Goal: Task Accomplishment & Management: Manage account settings

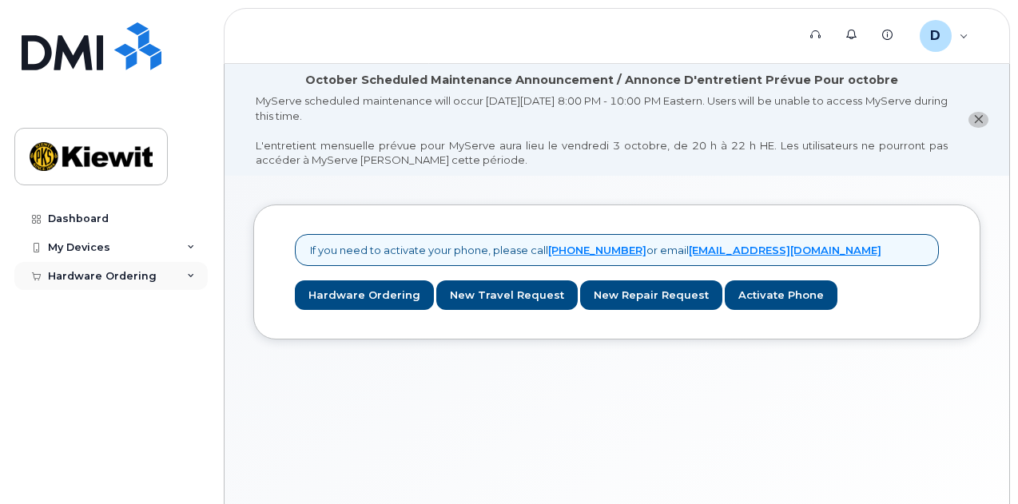
click at [189, 269] on div "Hardware Ordering" at bounding box center [110, 276] width 193 height 29
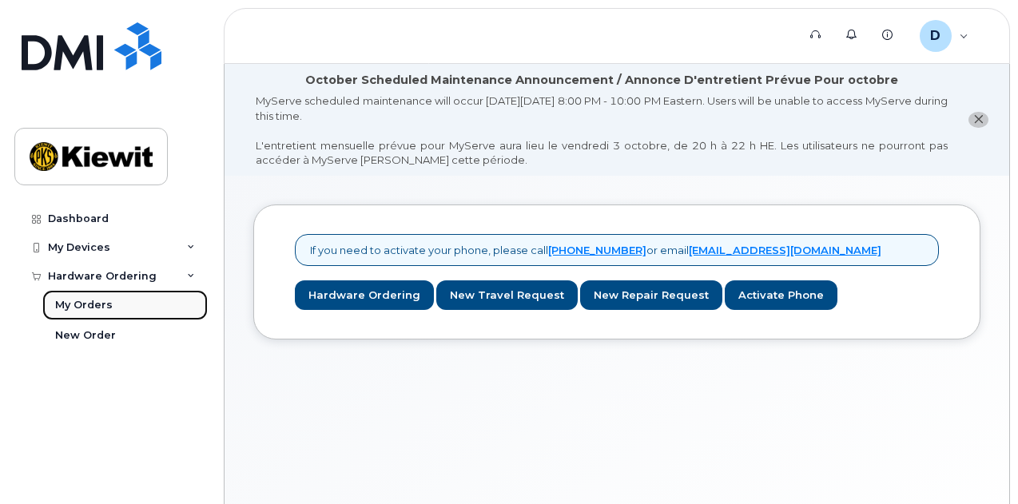
click at [96, 308] on div "My Orders" at bounding box center [84, 305] width 58 height 14
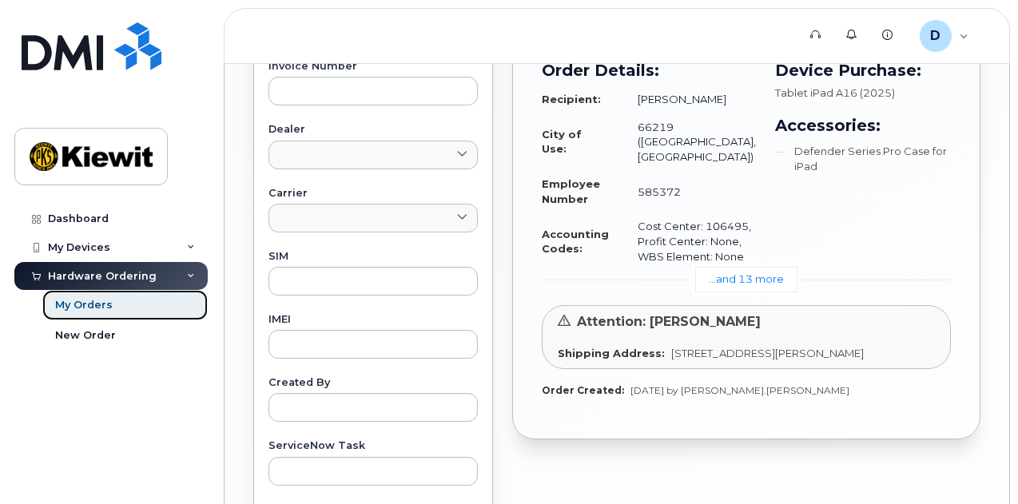
scroll to position [668, 0]
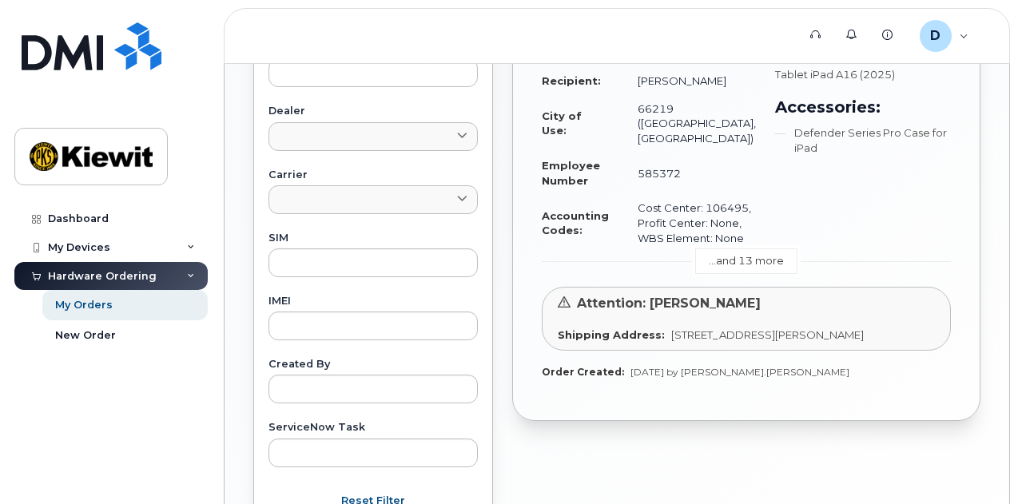
click at [739, 273] on link "...and 13 more" at bounding box center [746, 261] width 102 height 25
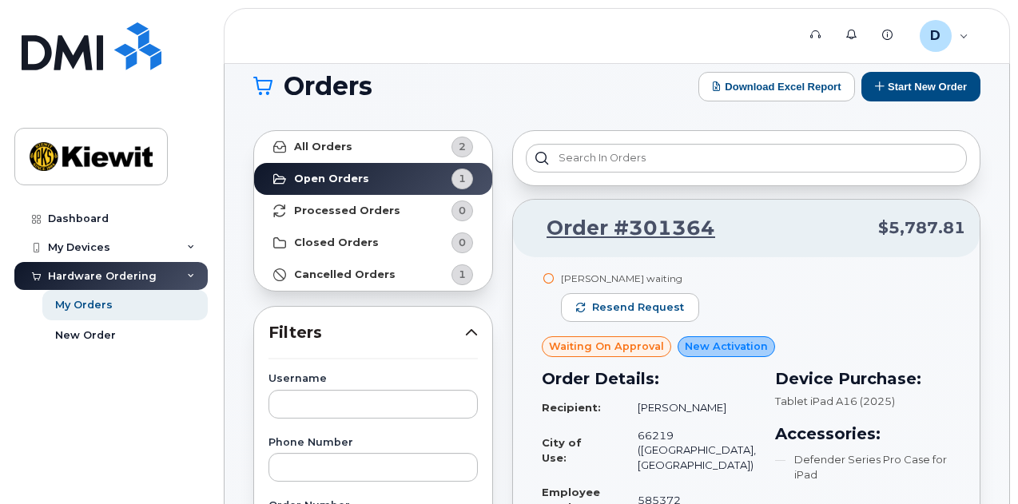
scroll to position [80, 0]
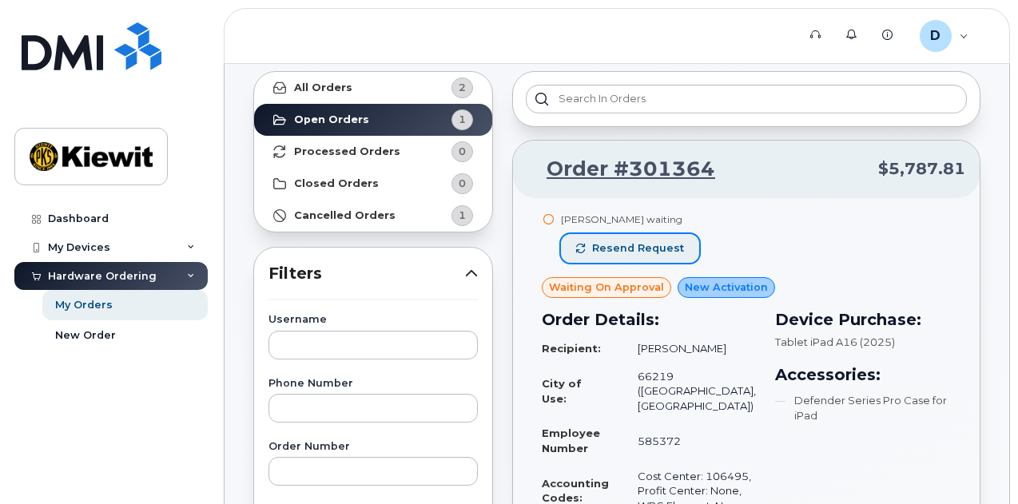
click at [639, 242] on span "Resend request" at bounding box center [638, 248] width 92 height 14
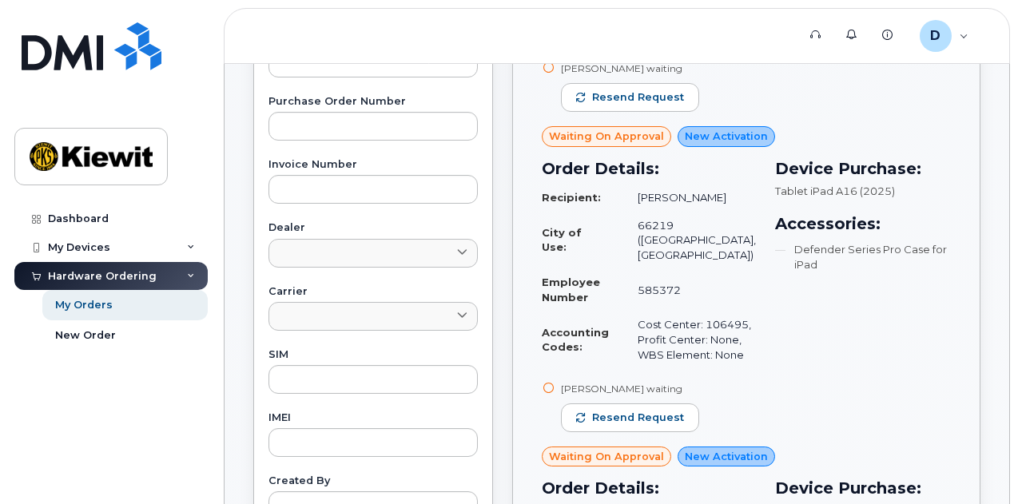
scroll to position [559, 0]
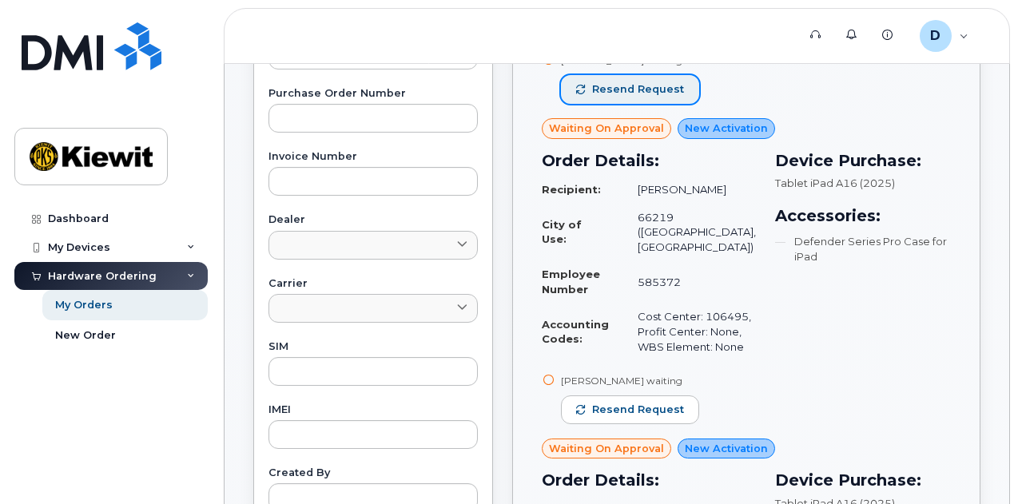
click at [634, 97] on span "Resend request" at bounding box center [638, 89] width 92 height 14
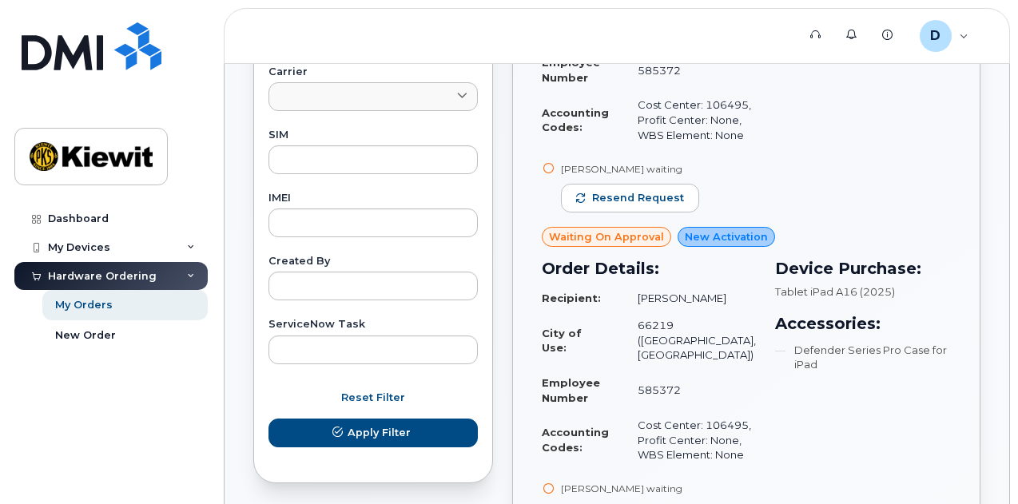
scroll to position [799, 0]
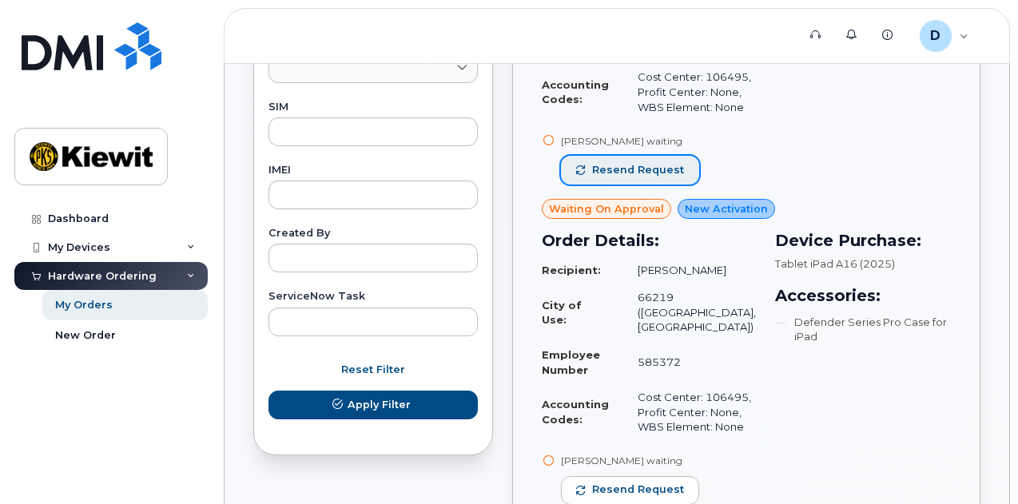
click at [646, 177] on span "Resend request" at bounding box center [638, 170] width 92 height 14
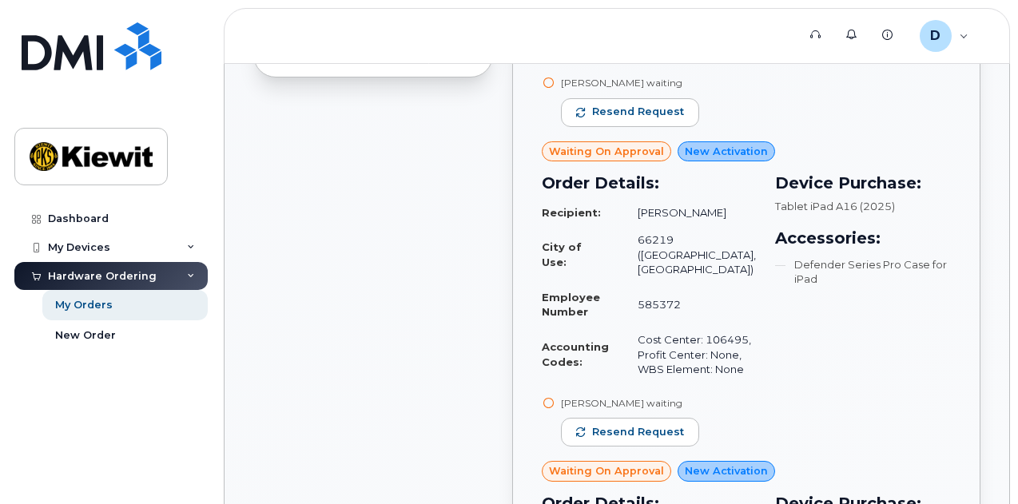
scroll to position [1199, 0]
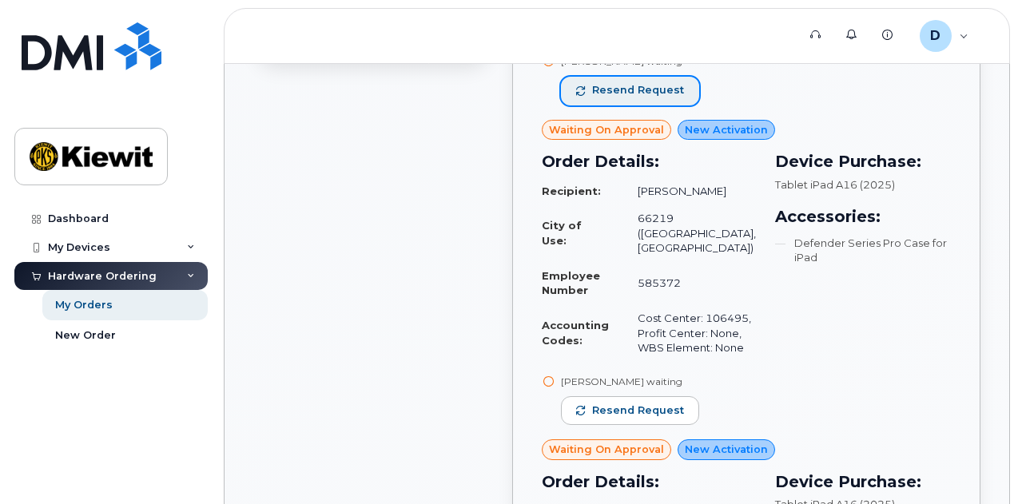
click at [646, 105] on button "Resend request" at bounding box center [630, 91] width 138 height 29
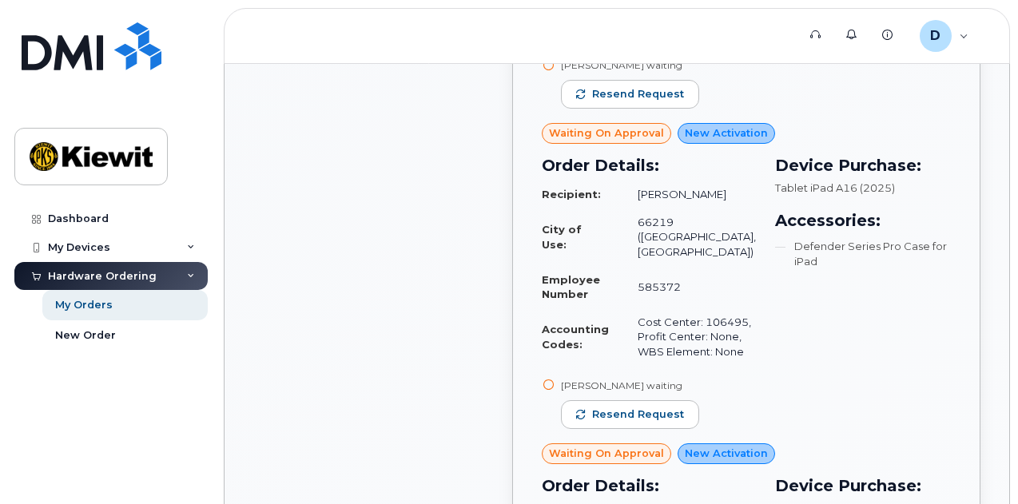
scroll to position [1518, 0]
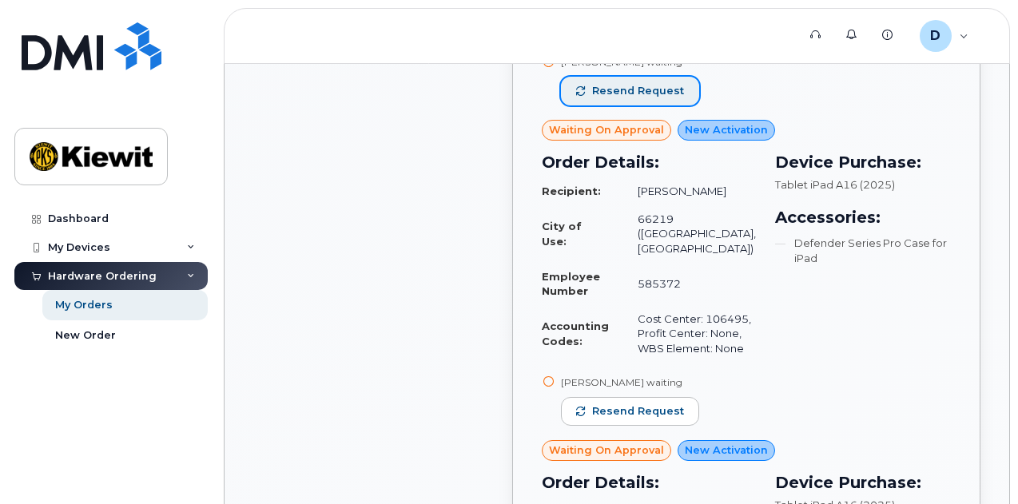
click at [638, 98] on span "Resend request" at bounding box center [638, 91] width 92 height 14
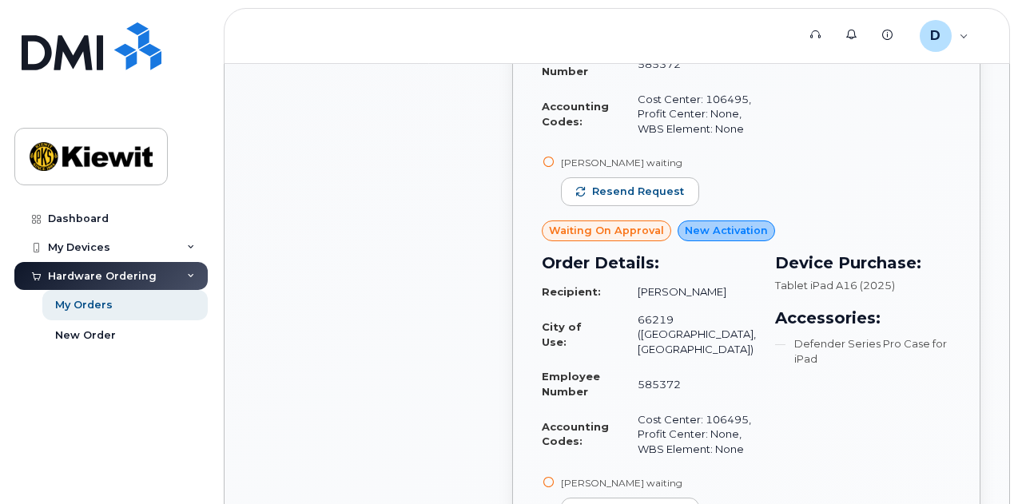
scroll to position [1758, 0]
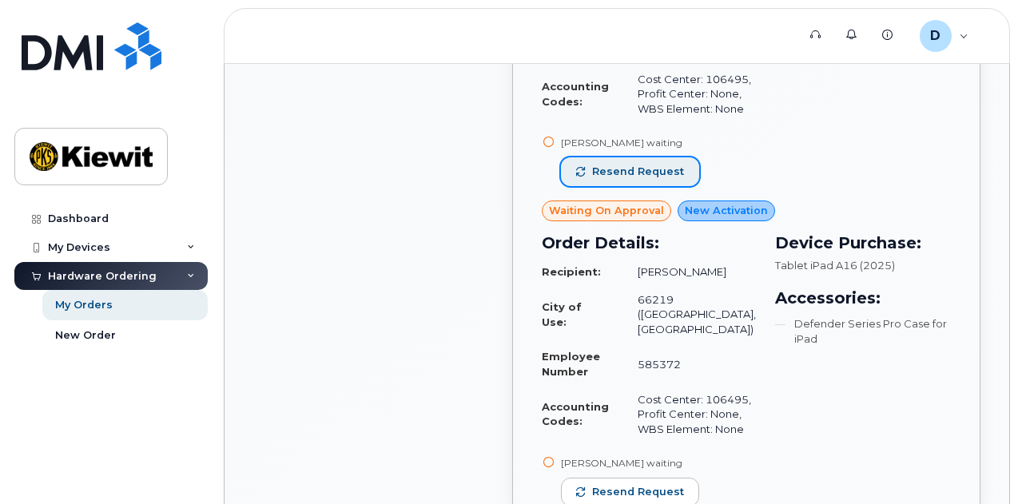
click at [642, 179] on span "Resend request" at bounding box center [638, 172] width 92 height 14
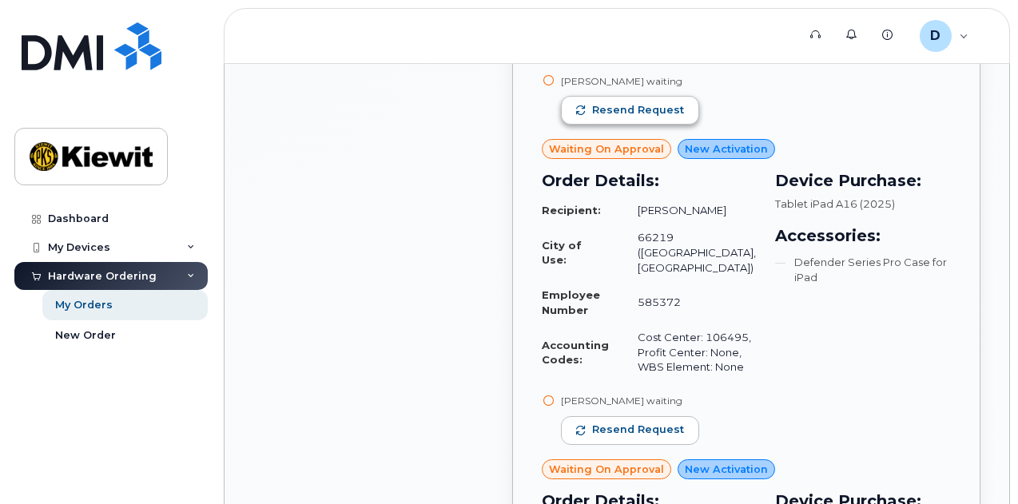
scroll to position [2157, 0]
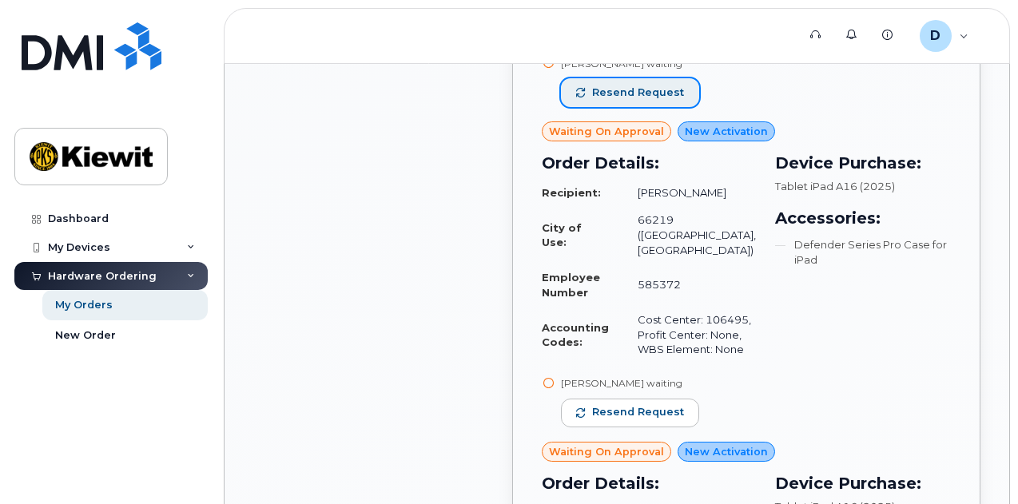
click at [646, 100] on span "Resend request" at bounding box center [638, 93] width 92 height 14
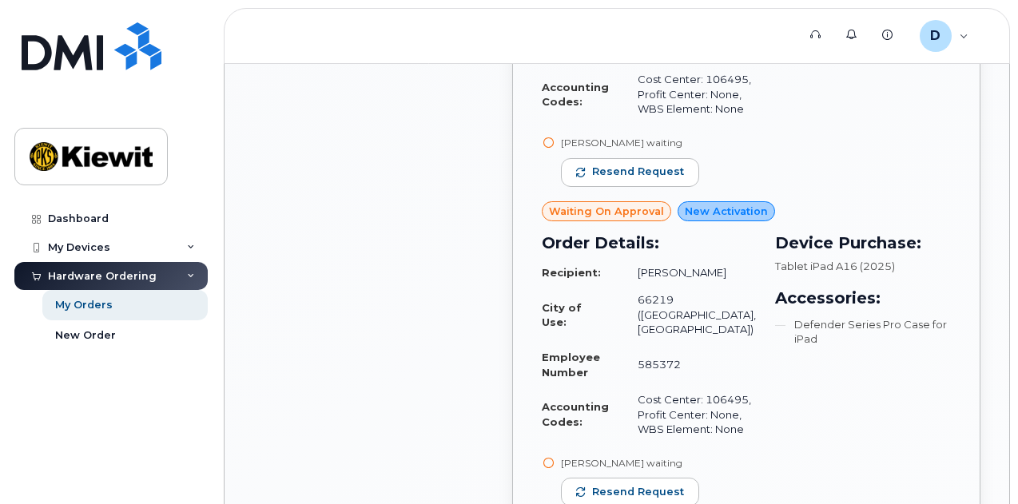
scroll to position [2477, 0]
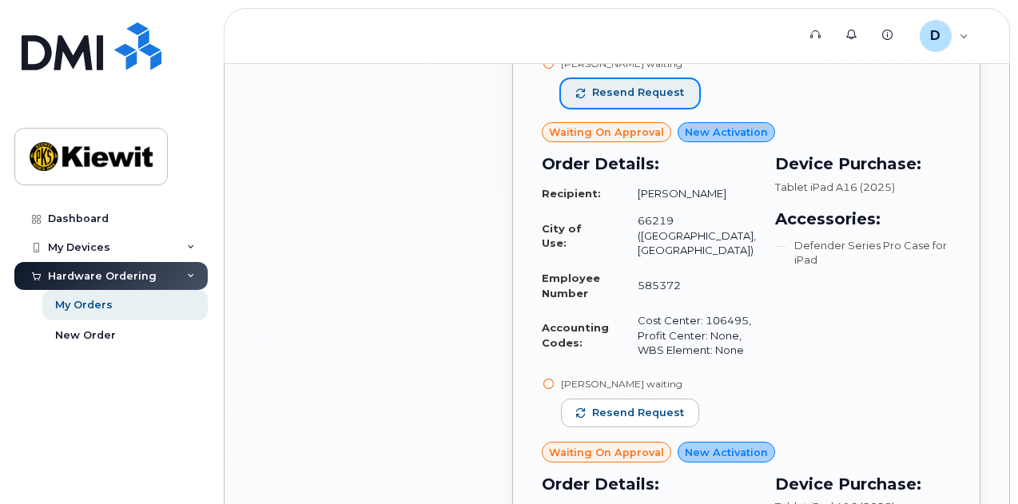
click at [644, 100] on span "Resend request" at bounding box center [638, 93] width 92 height 14
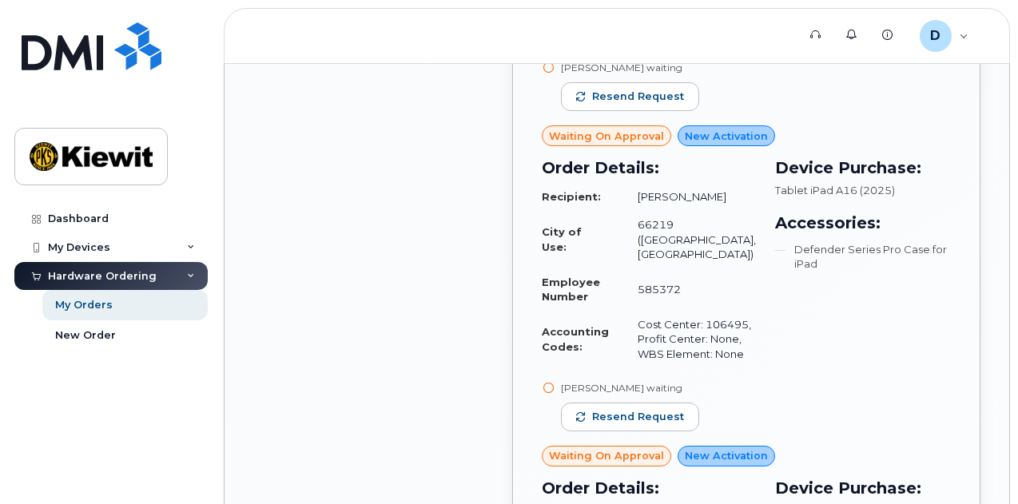
scroll to position [2797, 0]
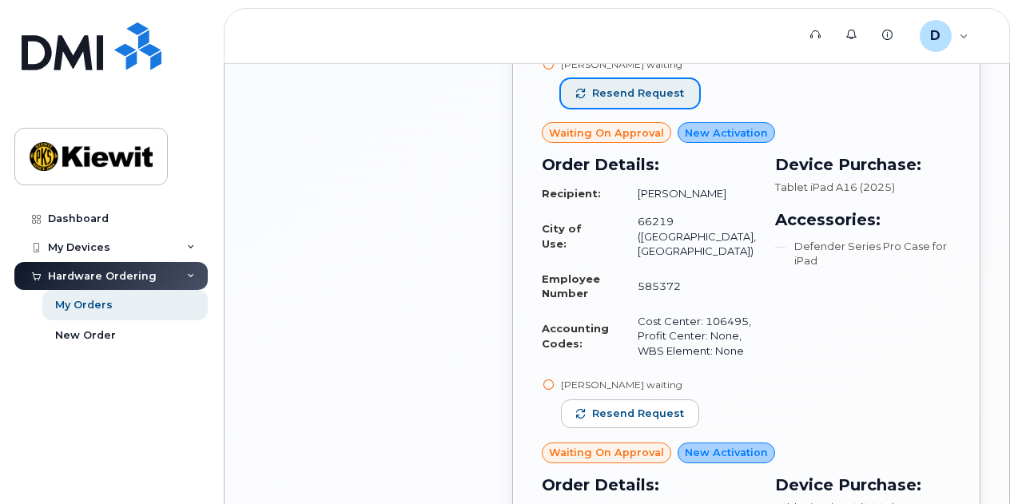
click at [641, 101] on span "Resend request" at bounding box center [638, 93] width 92 height 14
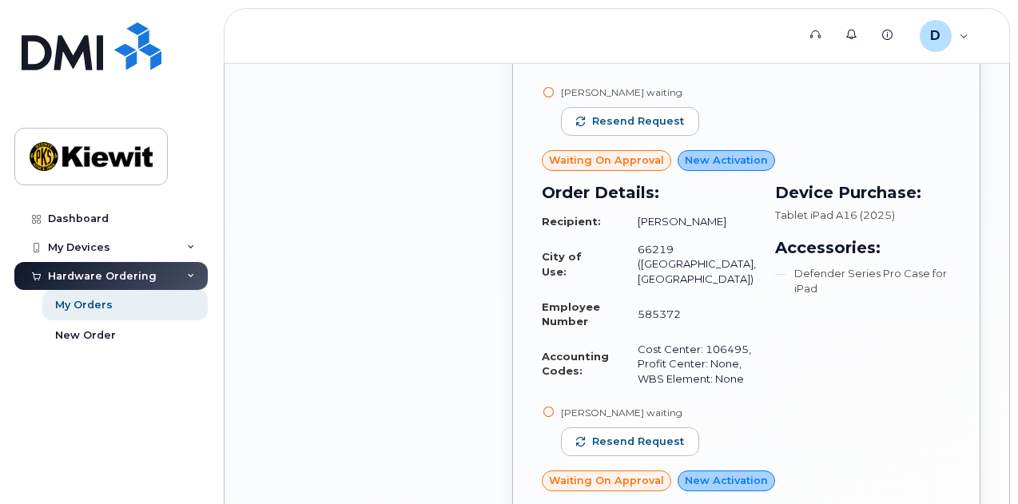
scroll to position [3116, 0]
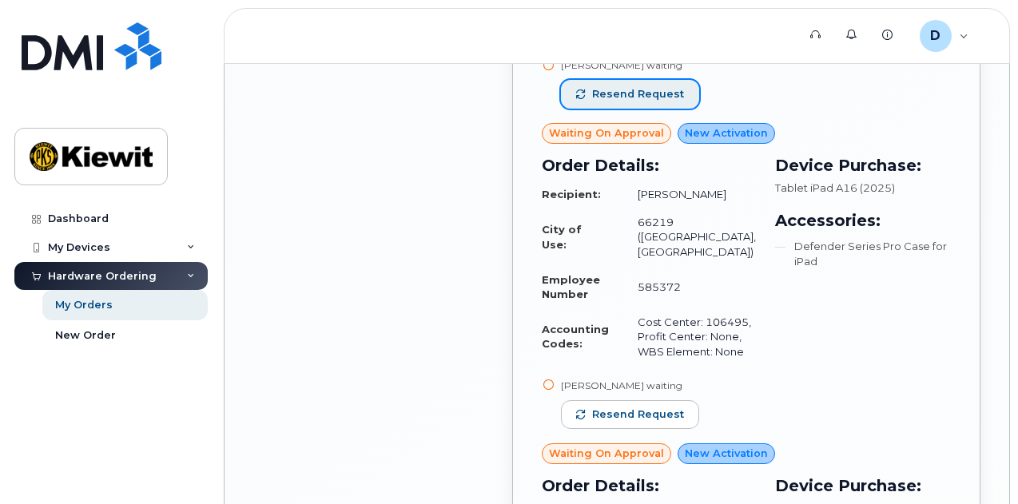
click at [640, 109] on button "Resend request" at bounding box center [630, 94] width 138 height 29
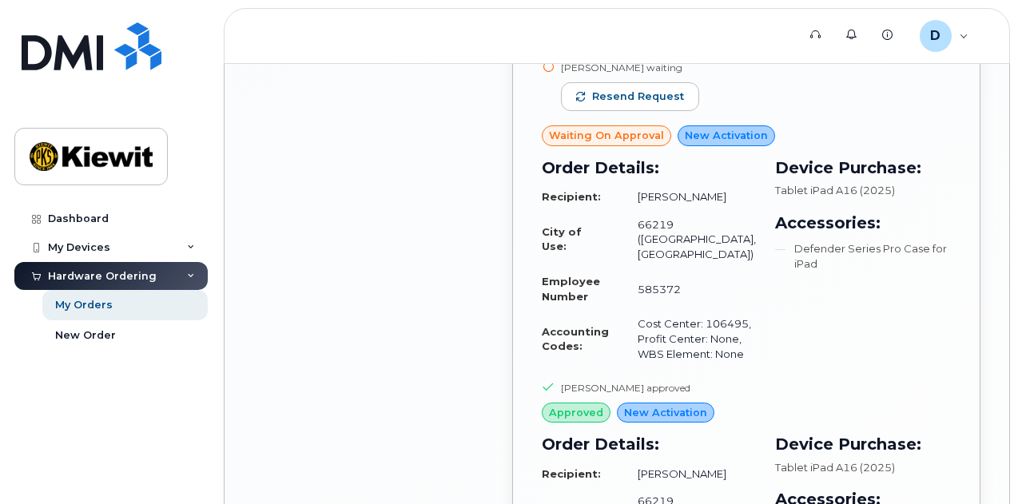
scroll to position [3436, 0]
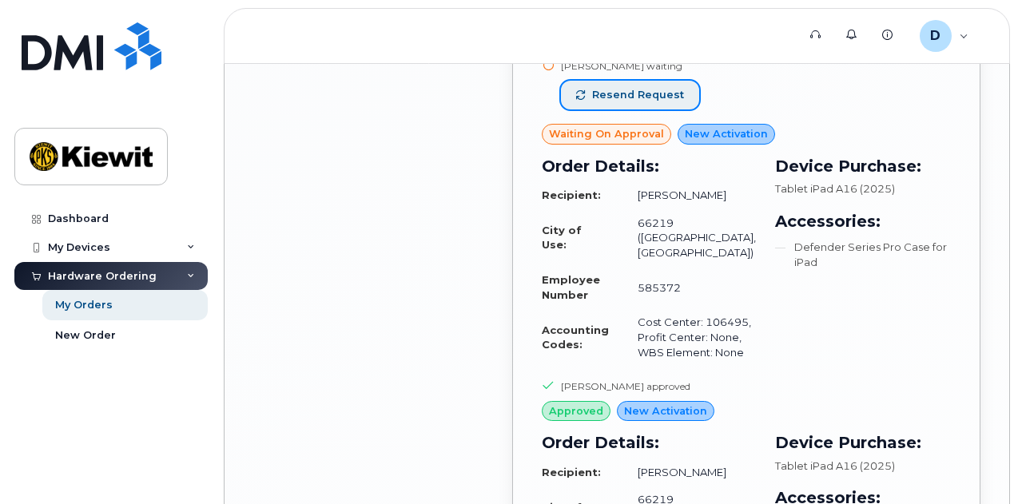
click at [639, 109] on button "Resend request" at bounding box center [630, 95] width 138 height 29
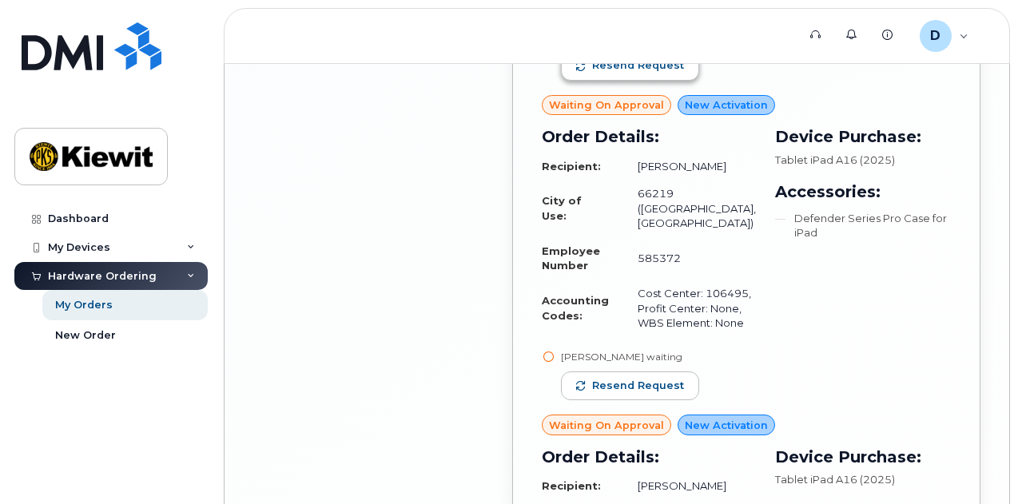
scroll to position [4075, 0]
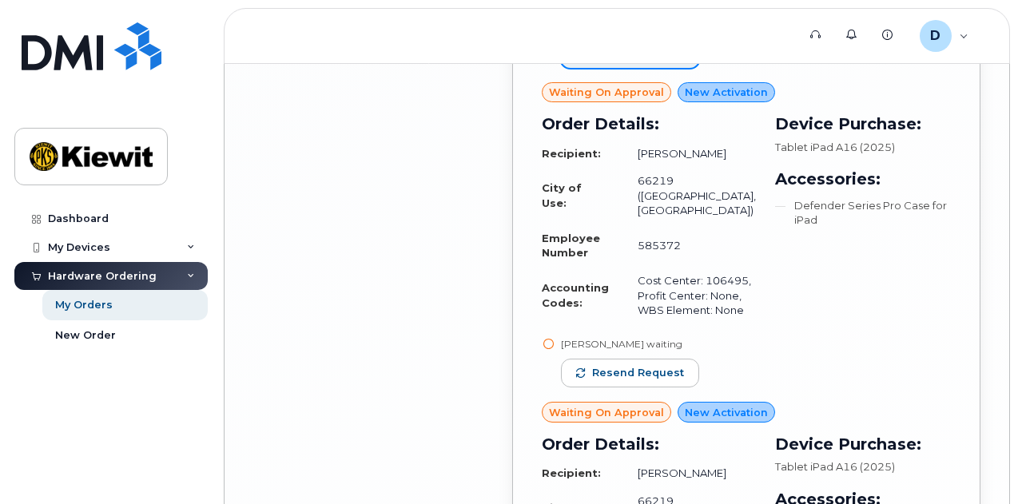
click at [641, 60] on span "Resend request" at bounding box center [638, 53] width 92 height 14
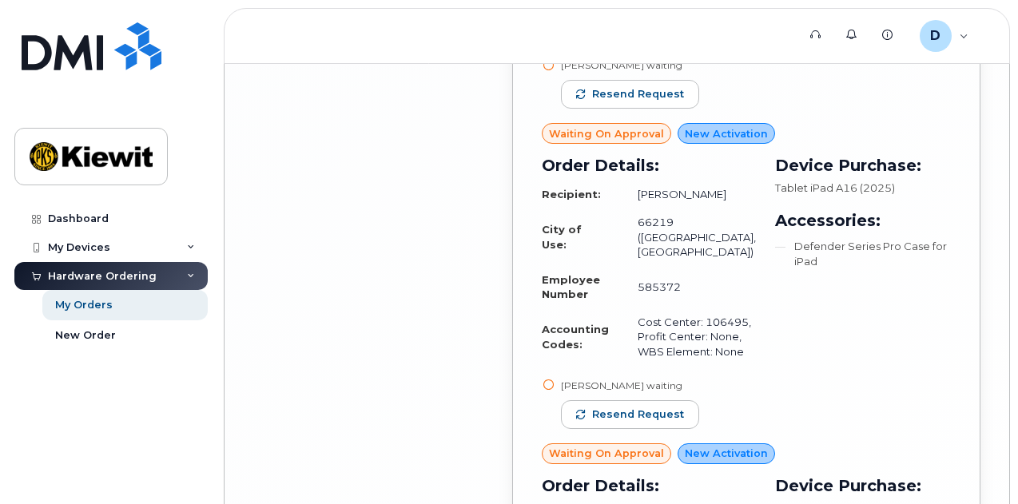
scroll to position [4395, 0]
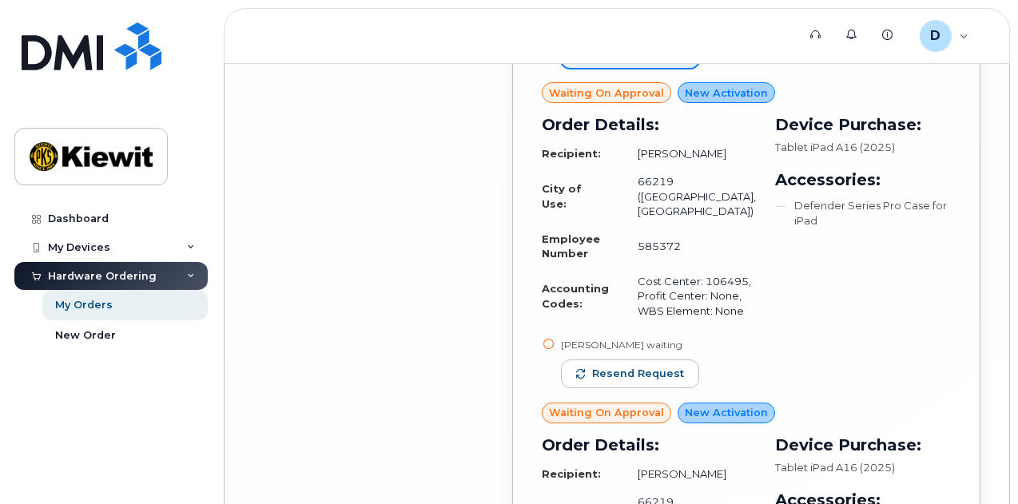
click at [642, 68] on button "Resend request" at bounding box center [630, 53] width 138 height 29
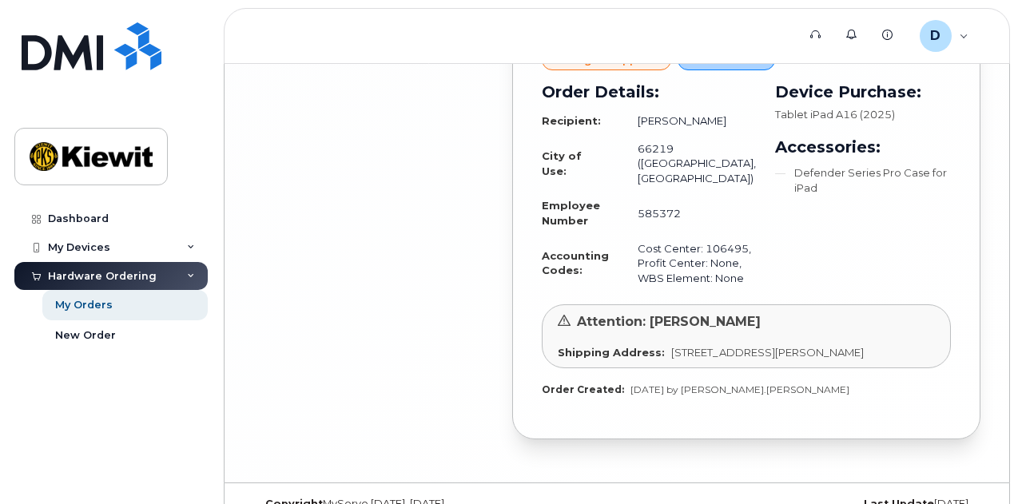
scroll to position [4794, 0]
